Goal: Task Accomplishment & Management: Complete application form

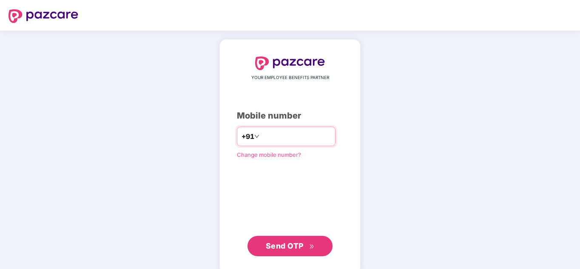
click at [282, 137] on input "number" at bounding box center [296, 137] width 70 height 14
type input "**********"
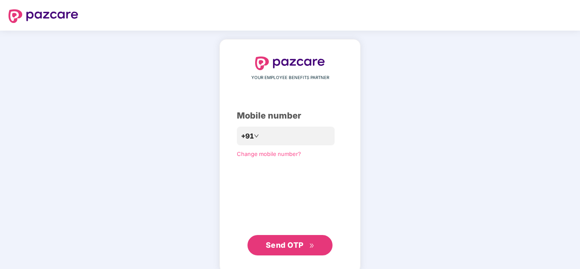
click at [286, 242] on span "Send OTP" at bounding box center [285, 245] width 38 height 9
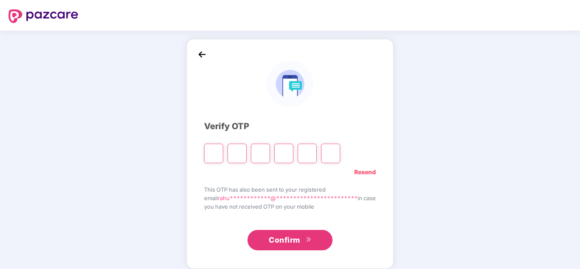
type input "*"
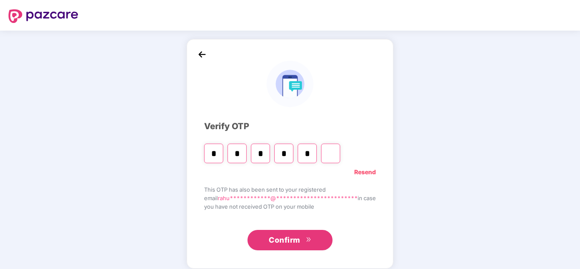
type input "*"
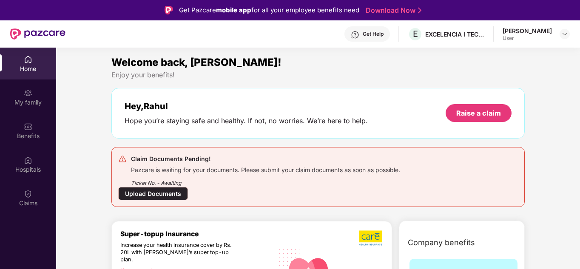
scroll to position [66, 0]
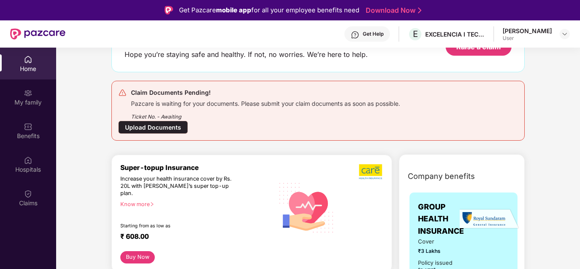
click at [165, 124] on div "Upload Documents" at bounding box center [153, 127] width 70 height 13
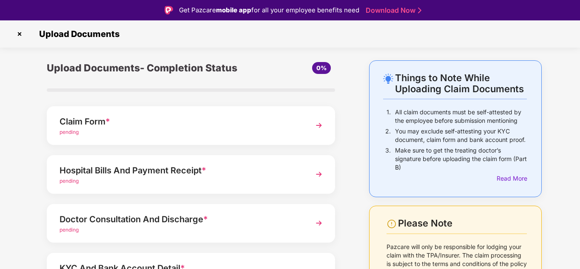
click at [165, 126] on div "Claim Form *" at bounding box center [180, 122] width 241 height 14
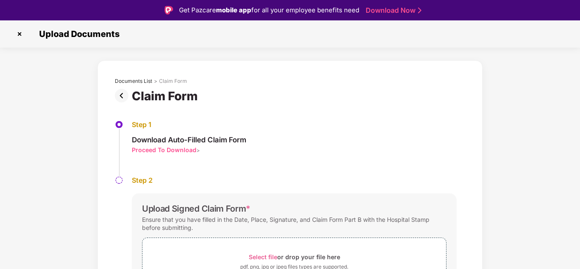
scroll to position [60, 0]
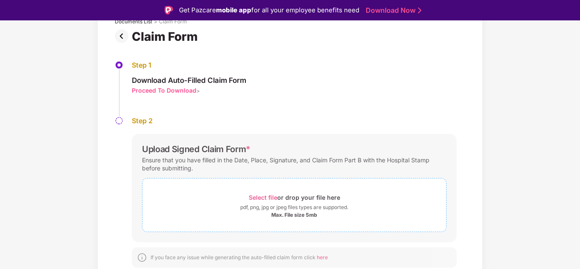
click at [280, 216] on div "Max. File size 5mb" at bounding box center [294, 215] width 46 height 7
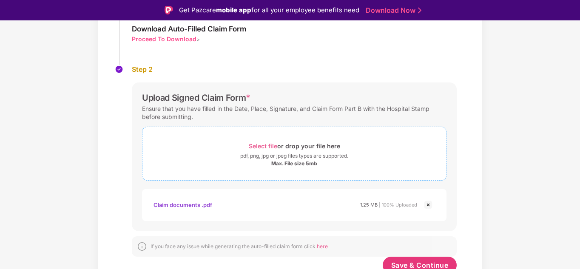
scroll to position [121, 0]
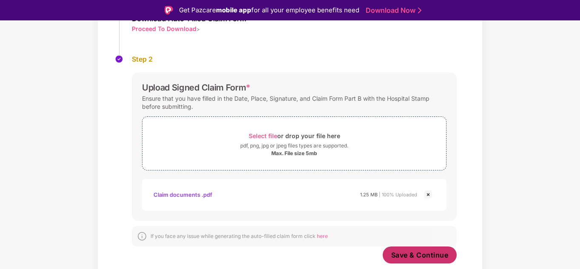
click at [411, 255] on span "Save & Continue" at bounding box center [419, 254] width 57 height 9
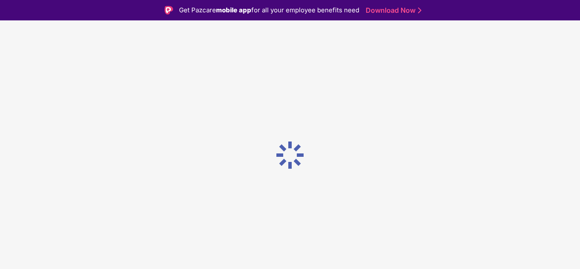
scroll to position [0, 0]
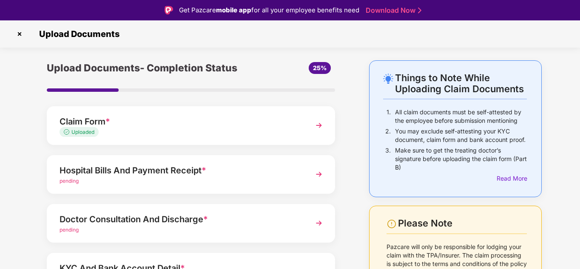
click at [144, 170] on div "Hospital Bills And Payment Receipt *" at bounding box center [180, 171] width 241 height 14
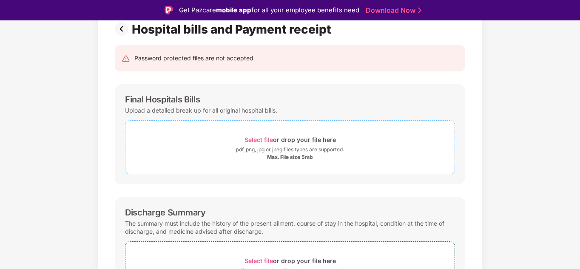
scroll to position [70, 0]
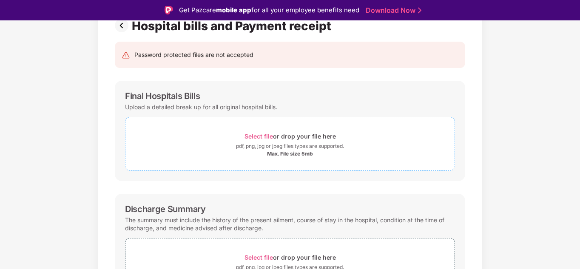
click at [256, 144] on div "pdf, png, jpg or jpeg files types are supported." at bounding box center [290, 146] width 108 height 9
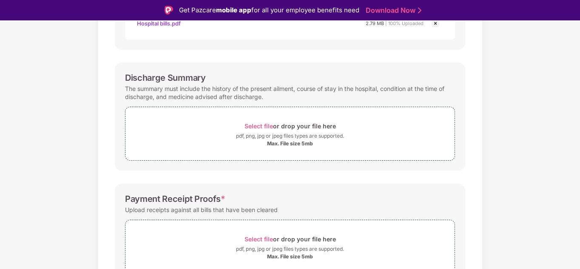
scroll to position [241, 0]
click at [219, 153] on span "Select file or drop your file here pdf, png, jpg or jpeg files types are suppor…" at bounding box center [289, 134] width 329 height 40
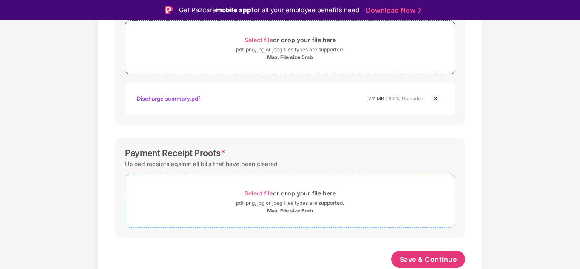
scroll to position [328, 0]
click at [290, 209] on div "Max. File size 5mb" at bounding box center [290, 210] width 46 height 7
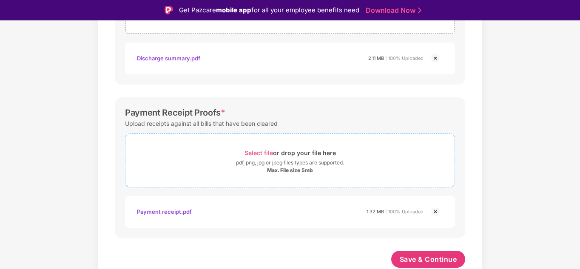
scroll to position [369, 0]
click at [434, 259] on span "Save & Continue" at bounding box center [428, 259] width 57 height 9
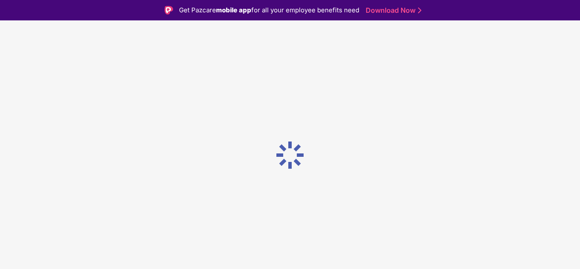
scroll to position [0, 0]
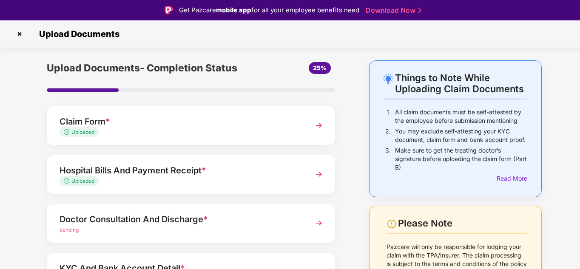
click at [196, 218] on div "Doctor Consultation And Discharge *" at bounding box center [180, 220] width 241 height 14
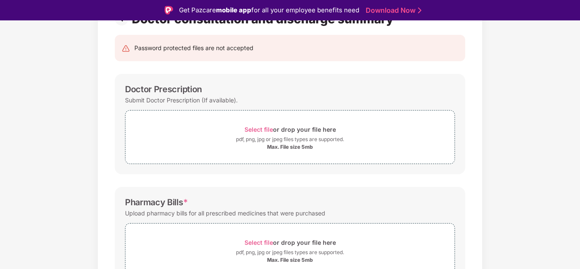
scroll to position [77, 0]
click at [237, 143] on div "pdf, png, jpg or jpeg files types are supported." at bounding box center [290, 139] width 108 height 9
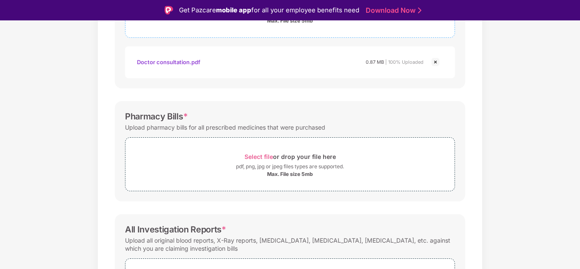
scroll to position [204, 0]
click at [300, 158] on div "Select file or drop your file here" at bounding box center [289, 155] width 91 height 11
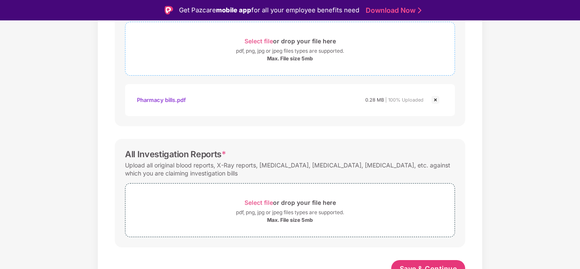
scroll to position [328, 0]
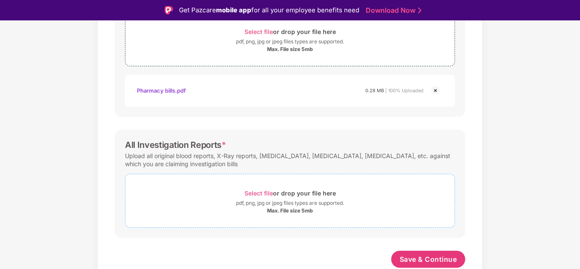
click at [299, 207] on div "Max. File size 5mb" at bounding box center [290, 210] width 46 height 7
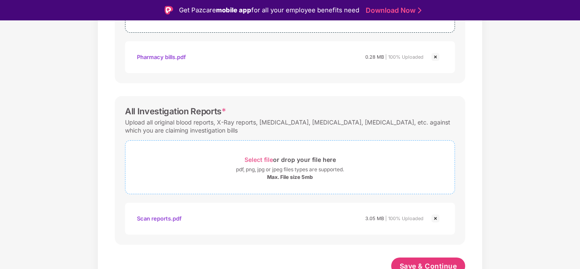
scroll to position [369, 0]
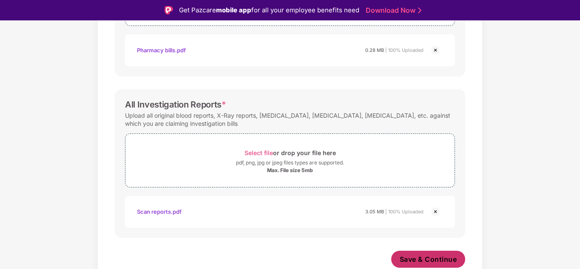
click at [442, 257] on span "Save & Continue" at bounding box center [428, 259] width 57 height 9
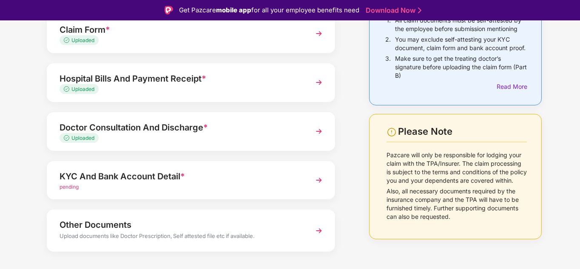
scroll to position [99, 0]
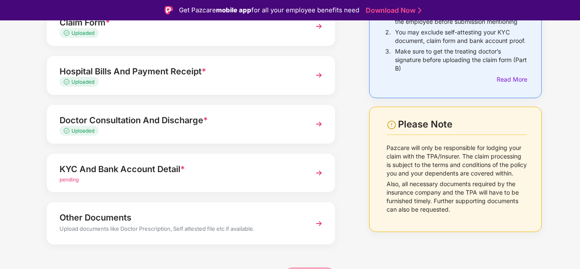
click at [171, 167] on div "KYC And Bank Account Detail *" at bounding box center [180, 169] width 241 height 14
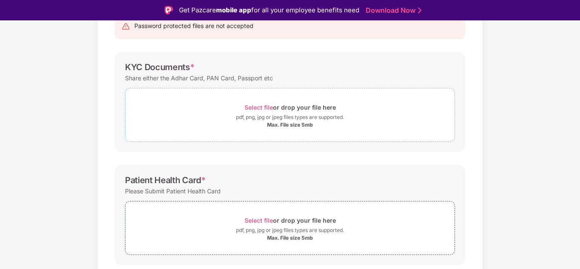
click at [260, 121] on div "pdf, png, jpg or jpeg files types are supported." at bounding box center [290, 117] width 108 height 9
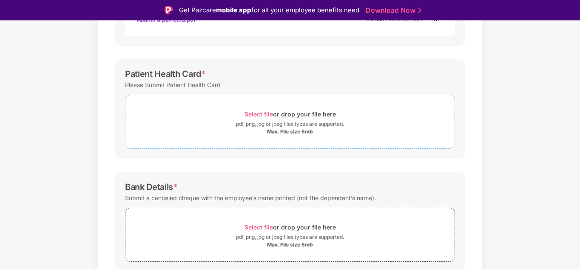
scroll to position [245, 0]
click at [287, 121] on div "pdf, png, jpg or jpeg files types are supported." at bounding box center [290, 124] width 108 height 9
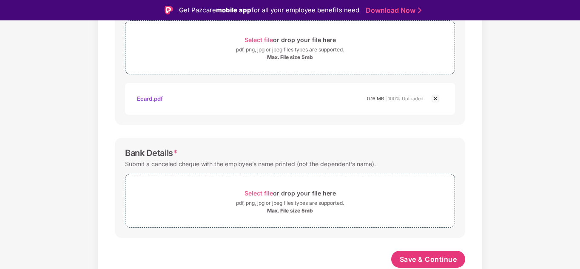
scroll to position [320, 0]
click at [272, 206] on div "pdf, png, jpg or jpeg files types are supported." at bounding box center [290, 203] width 108 height 9
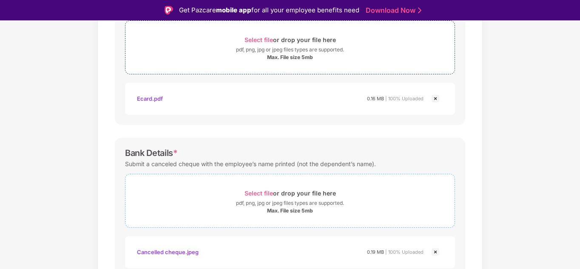
scroll to position [361, 0]
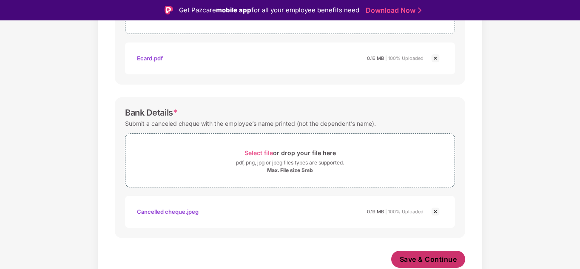
click at [440, 257] on span "Save & Continue" at bounding box center [428, 259] width 57 height 9
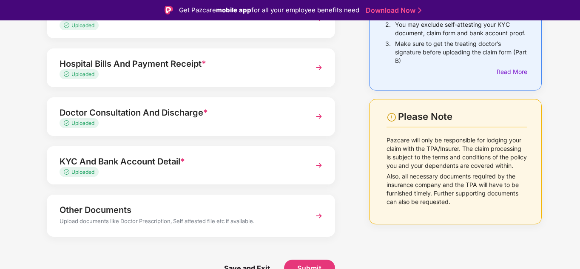
scroll to position [20, 0]
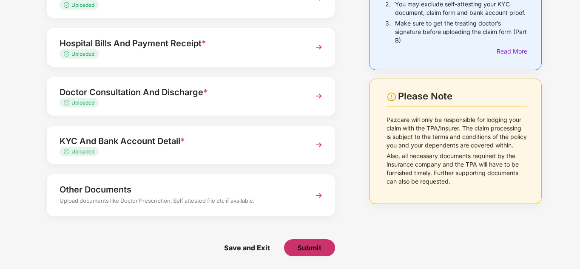
click at [302, 244] on span "Submit" at bounding box center [309, 247] width 24 height 9
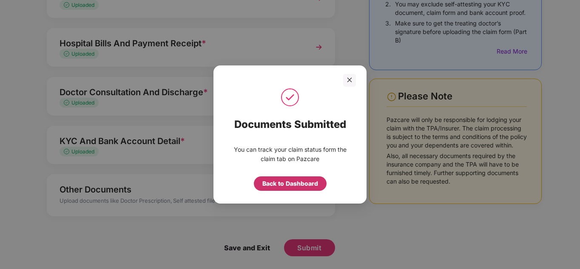
click at [303, 184] on div "Back to Dashboard" at bounding box center [290, 183] width 56 height 9
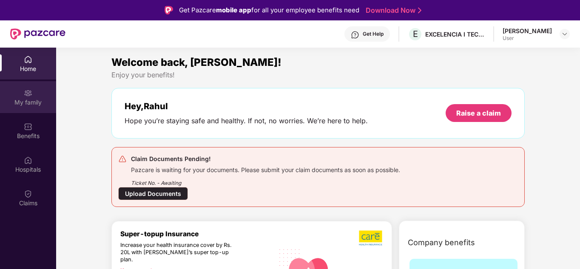
click at [45, 105] on div "My family" at bounding box center [28, 102] width 56 height 9
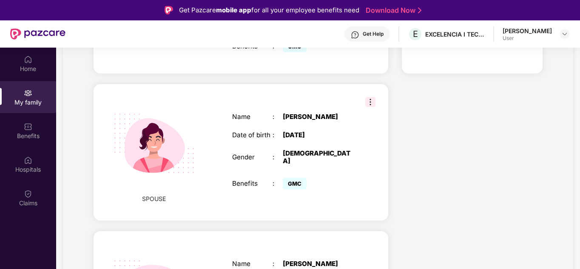
scroll to position [231, 0]
click at [370, 97] on div at bounding box center [370, 102] width 10 height 10
click at [370, 97] on img at bounding box center [370, 102] width 10 height 10
click at [298, 149] on div "[DEMOGRAPHIC_DATA]" at bounding box center [318, 156] width 71 height 15
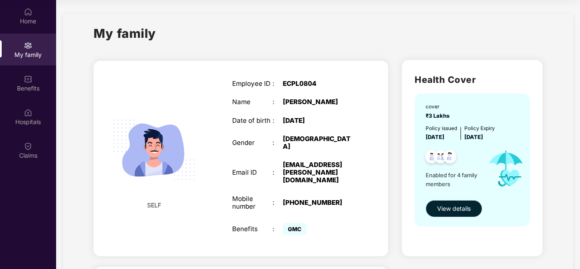
scroll to position [0, 0]
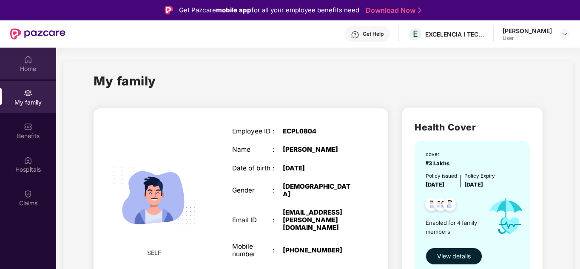
click at [26, 58] on img at bounding box center [28, 59] width 9 height 9
